Goal: Find specific page/section: Find specific page/section

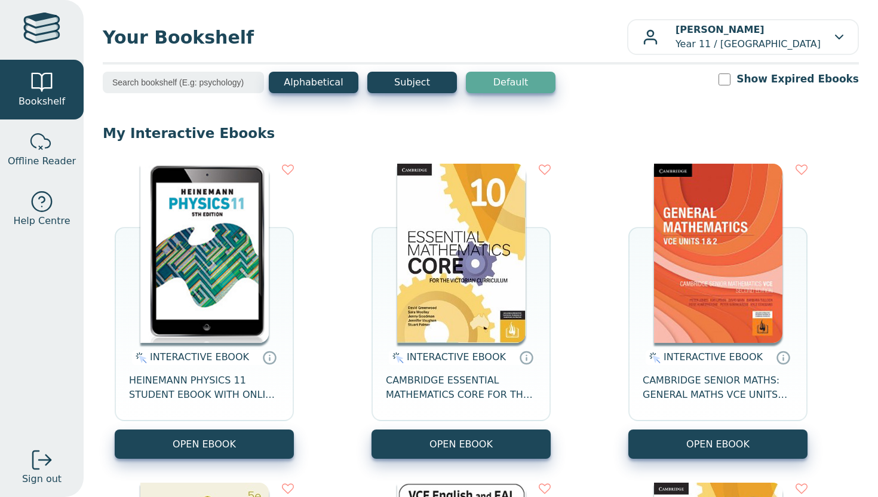
click at [230, 204] on img at bounding box center [204, 253] width 128 height 179
click at [232, 245] on img at bounding box center [204, 253] width 128 height 179
